Goal: Transaction & Acquisition: Obtain resource

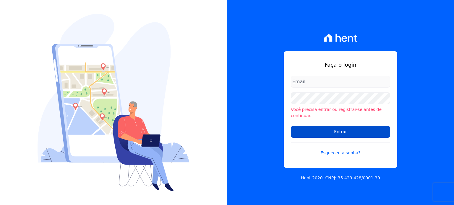
type input "[EMAIL_ADDRESS][DOMAIN_NAME]"
click at [323, 127] on input "Entrar" at bounding box center [340, 132] width 99 height 12
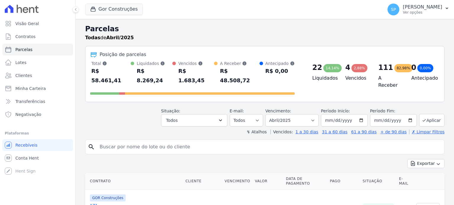
select select
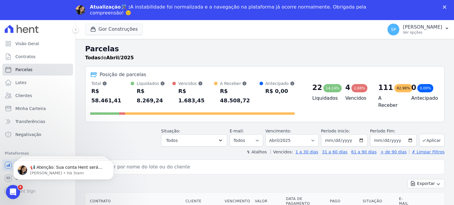
click at [24, 71] on span "Parcelas" at bounding box center [23, 70] width 17 height 6
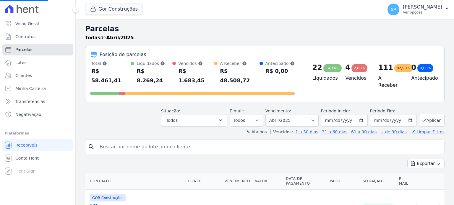
scroll to position [118, 0]
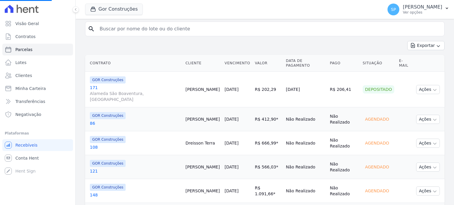
select select
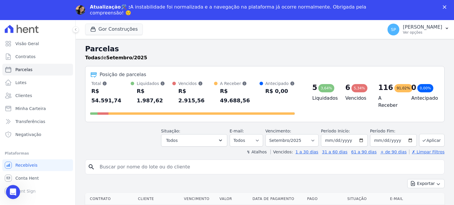
click at [171, 161] on input "search" at bounding box center [269, 167] width 346 height 12
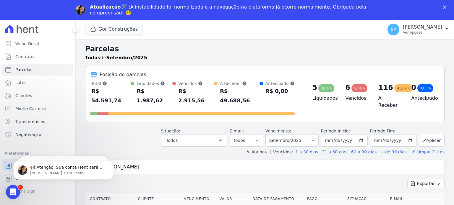
scroll to position [30, 0]
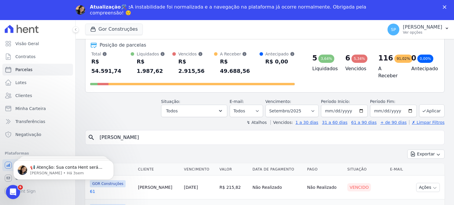
click at [399, 132] on input "[PERSON_NAME]" at bounding box center [269, 138] width 346 height 12
click at [93, 134] on icon "search" at bounding box center [91, 137] width 7 height 7
click at [91, 134] on icon "search" at bounding box center [91, 137] width 7 height 7
click at [134, 132] on input "[PERSON_NAME]" at bounding box center [269, 138] width 346 height 12
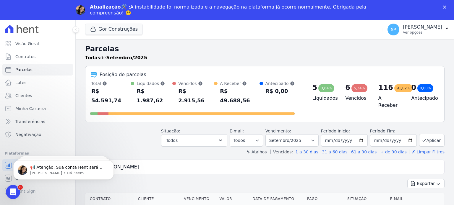
scroll to position [89, 0]
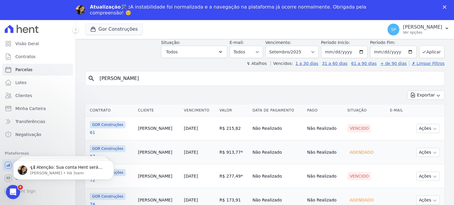
drag, startPoint x: 134, startPoint y: 68, endPoint x: 95, endPoint y: 65, distance: 39.1
click at [95, 71] on div "search [PERSON_NAME]" at bounding box center [264, 78] width 359 height 15
type input "141"
select select
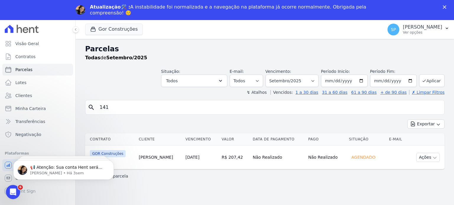
click at [179, 179] on div "Exibindo 1 parcela" at bounding box center [264, 176] width 359 height 13
click at [426, 158] on button "Ações" at bounding box center [428, 157] width 24 height 9
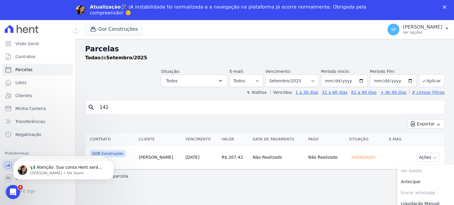
click at [343, 188] on div "Parcelas Todas de Setembro/2025 Situação: Agendado Em Aberto Pago Processando C…" at bounding box center [265, 132] width 378 height 186
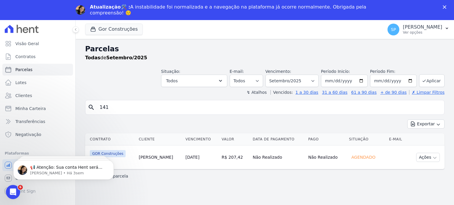
click at [146, 155] on td "[PERSON_NAME]" at bounding box center [160, 158] width 47 height 24
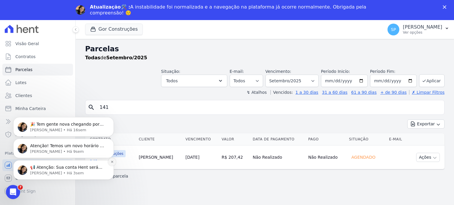
click at [113, 163] on icon "Dismiss notification" at bounding box center [112, 162] width 2 height 2
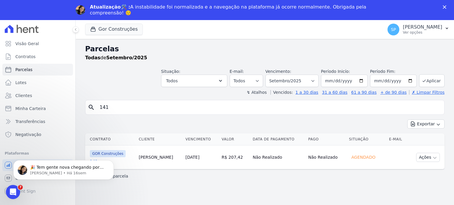
click at [113, 163] on icon "Dismiss notification" at bounding box center [112, 162] width 2 height 2
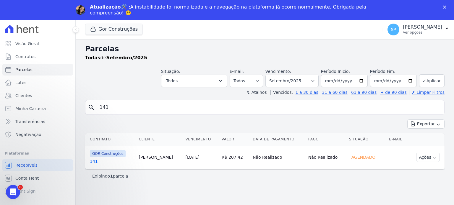
click at [92, 162] on link "141" at bounding box center [112, 162] width 44 height 6
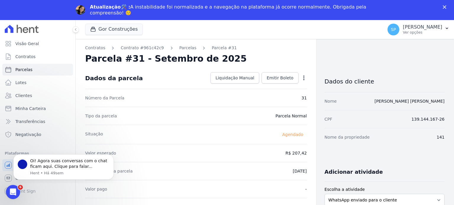
click at [301, 77] on icon "button" at bounding box center [304, 78] width 6 height 6
click at [181, 49] on link "Parcelas" at bounding box center [187, 48] width 17 height 6
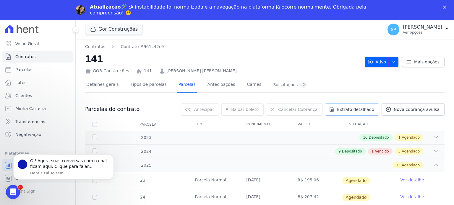
click at [357, 108] on span "Extrato detalhado" at bounding box center [355, 110] width 37 height 6
click at [409, 63] on icon at bounding box center [409, 62] width 6 height 6
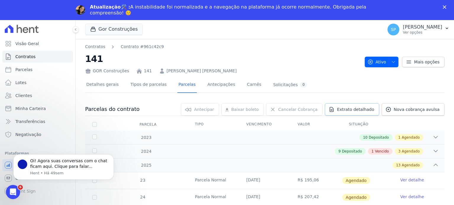
click at [361, 109] on span "Extrato detalhado" at bounding box center [355, 110] width 37 height 6
click at [426, 120] on span "Exportar XLSX" at bounding box center [433, 119] width 34 height 6
